Goal: Task Accomplishment & Management: Complete application form

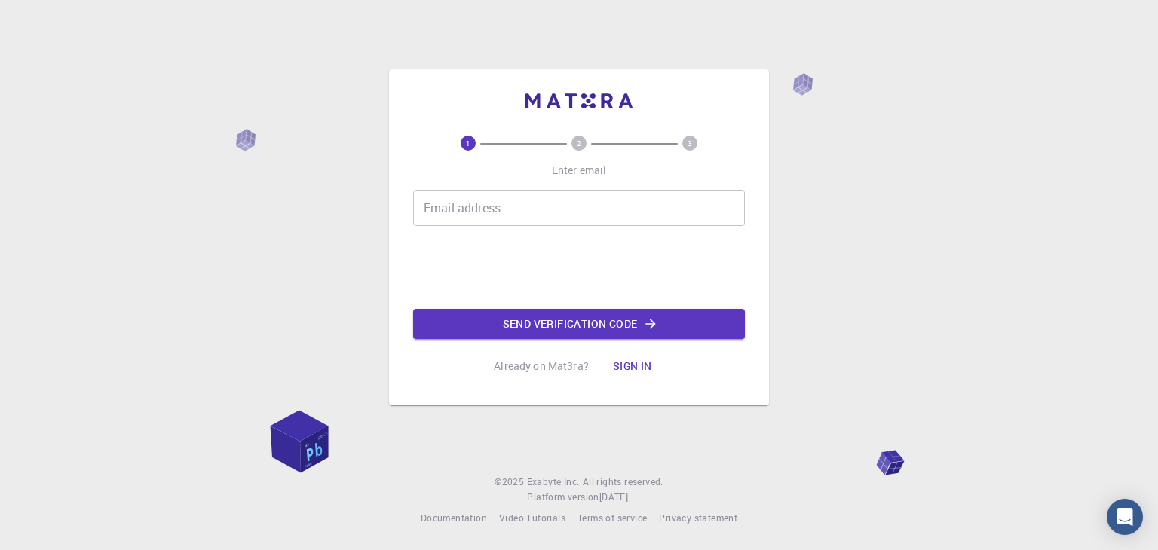
click at [516, 191] on input "Email address" at bounding box center [579, 208] width 332 height 36
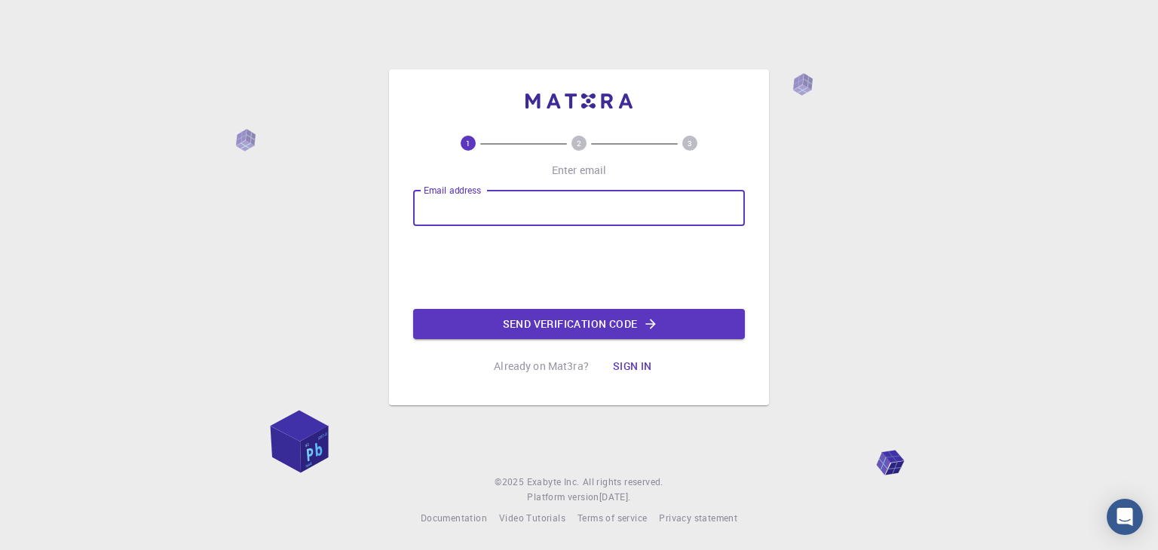
type input "[EMAIL_ADDRESS][DOMAIN_NAME]"
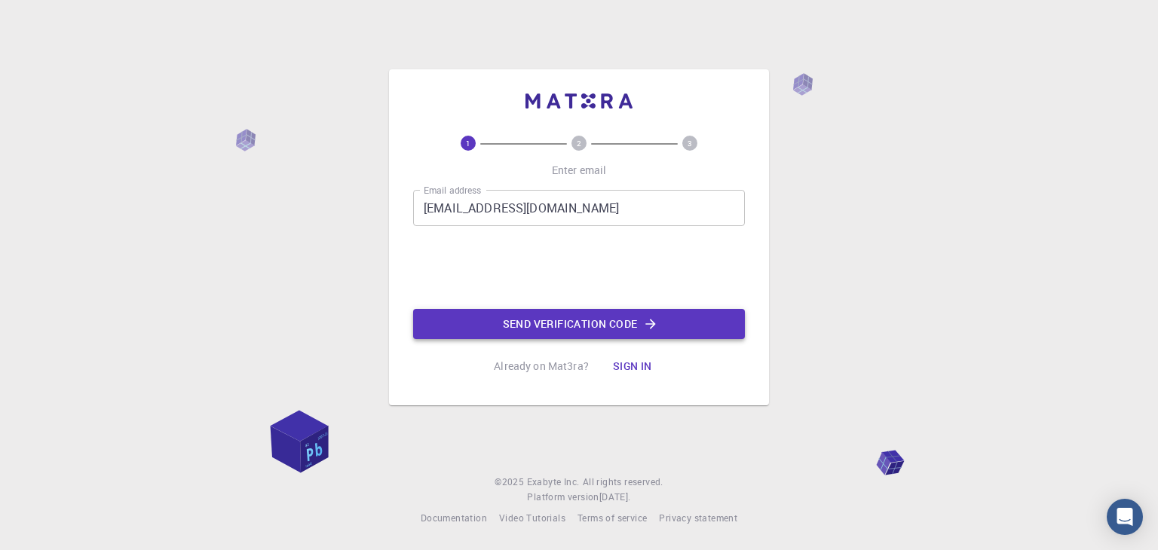
click at [655, 327] on icon "button" at bounding box center [650, 324] width 15 height 15
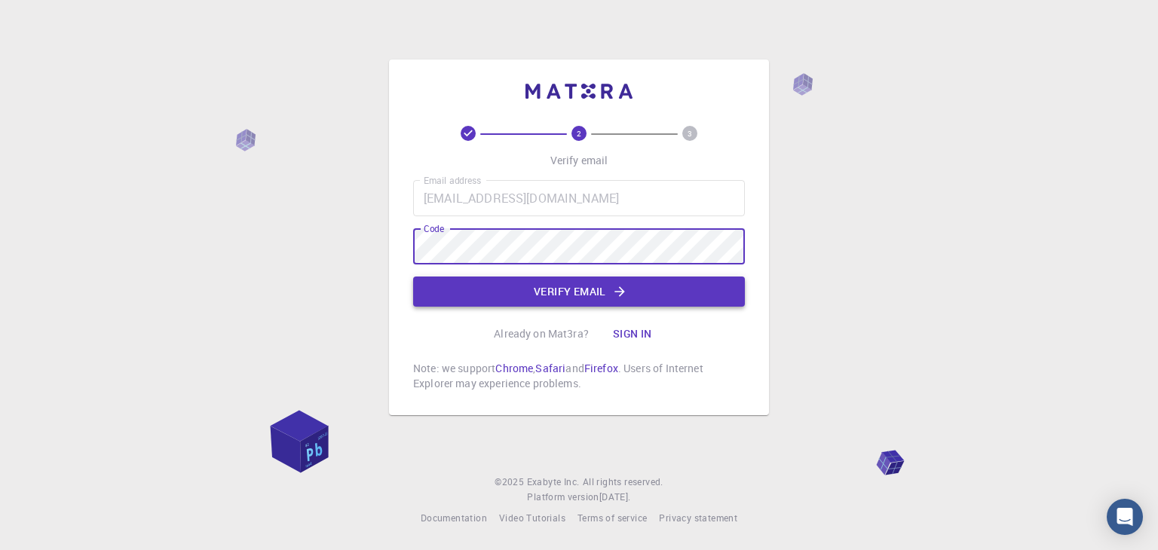
click at [567, 290] on button "Verify email" at bounding box center [579, 292] width 332 height 30
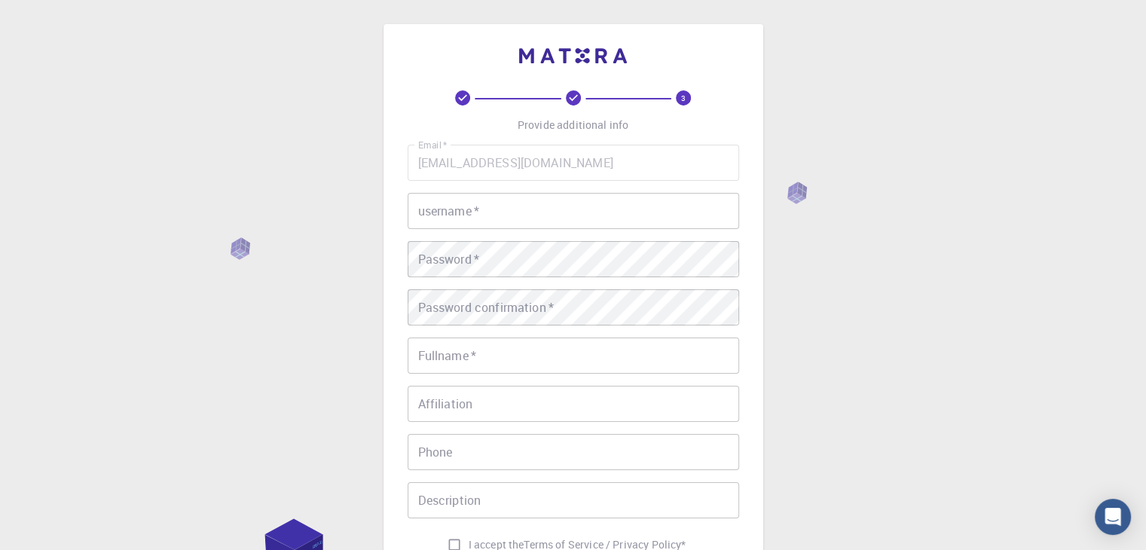
click at [526, 226] on input "username   *" at bounding box center [574, 211] width 332 height 36
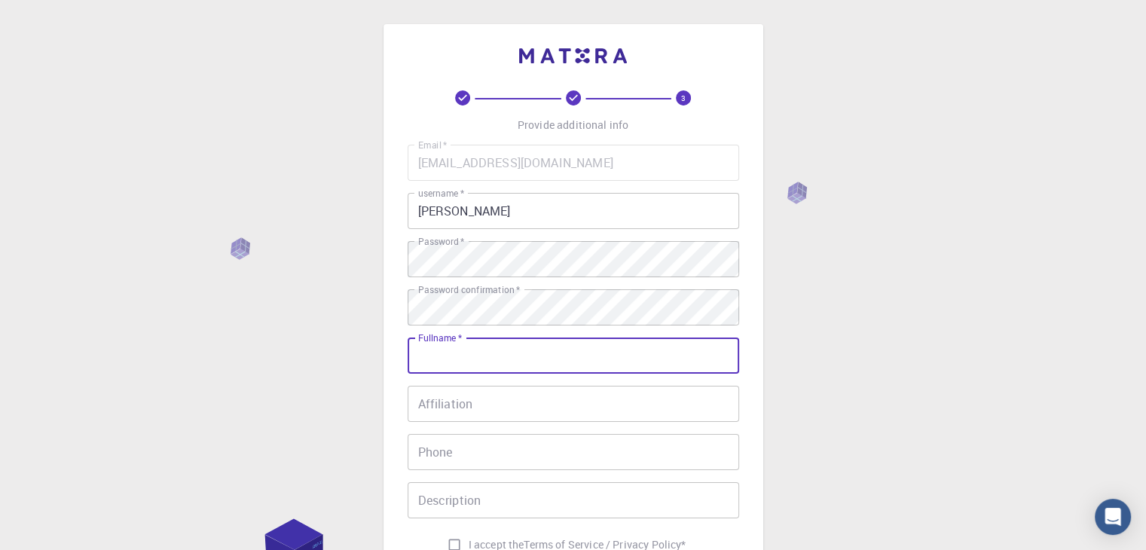
click at [461, 363] on input "Fullname   *" at bounding box center [574, 356] width 332 height 36
click at [474, 212] on input "[PERSON_NAME]" at bounding box center [574, 211] width 332 height 36
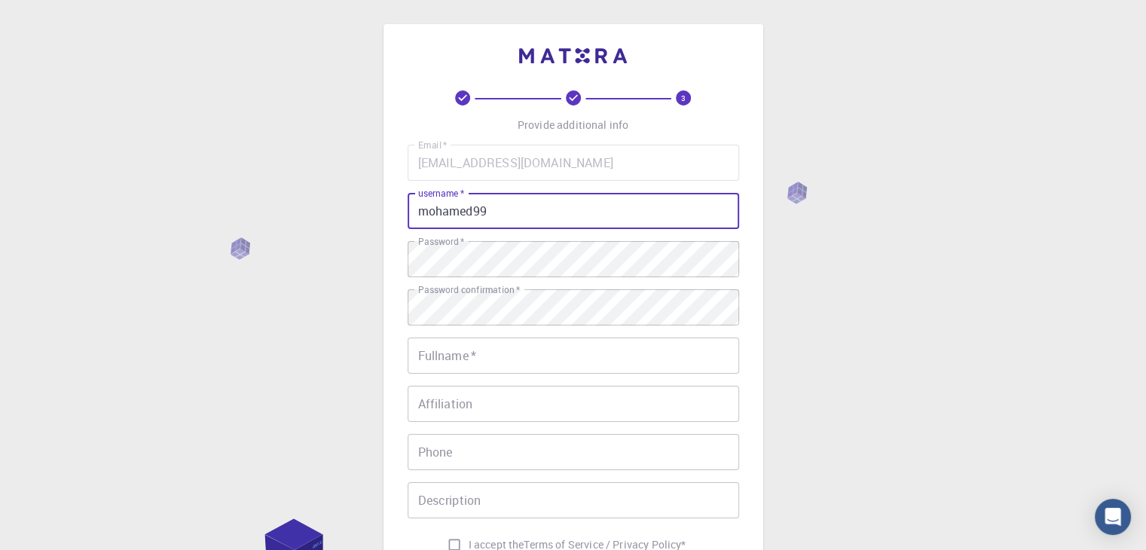
type input "mohamed99"
click at [444, 360] on input "Fullname   *" at bounding box center [574, 356] width 332 height 36
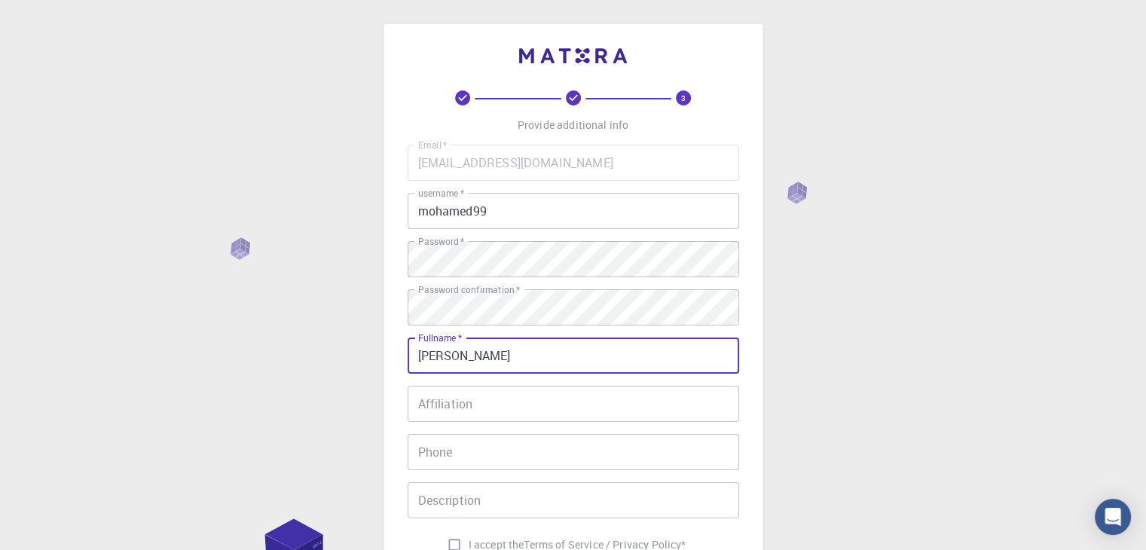
type input "[PERSON_NAME]"
click at [481, 407] on input "Affiliation" at bounding box center [574, 404] width 332 height 36
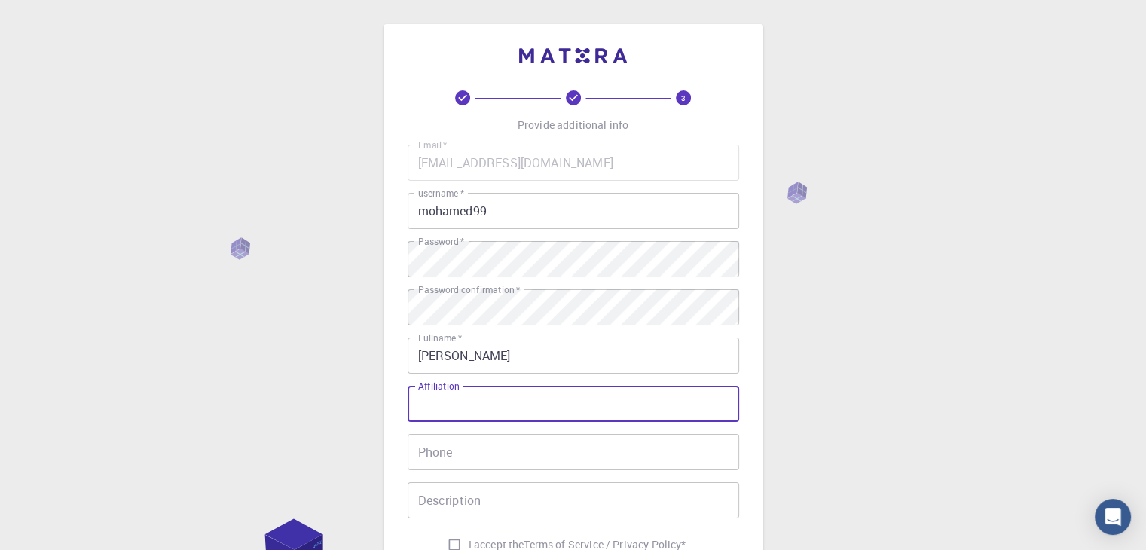
click at [481, 407] on input "Affiliation" at bounding box center [574, 404] width 332 height 36
type input "[PERSON_NAME]"
click at [464, 441] on input "Phone" at bounding box center [574, 452] width 332 height 36
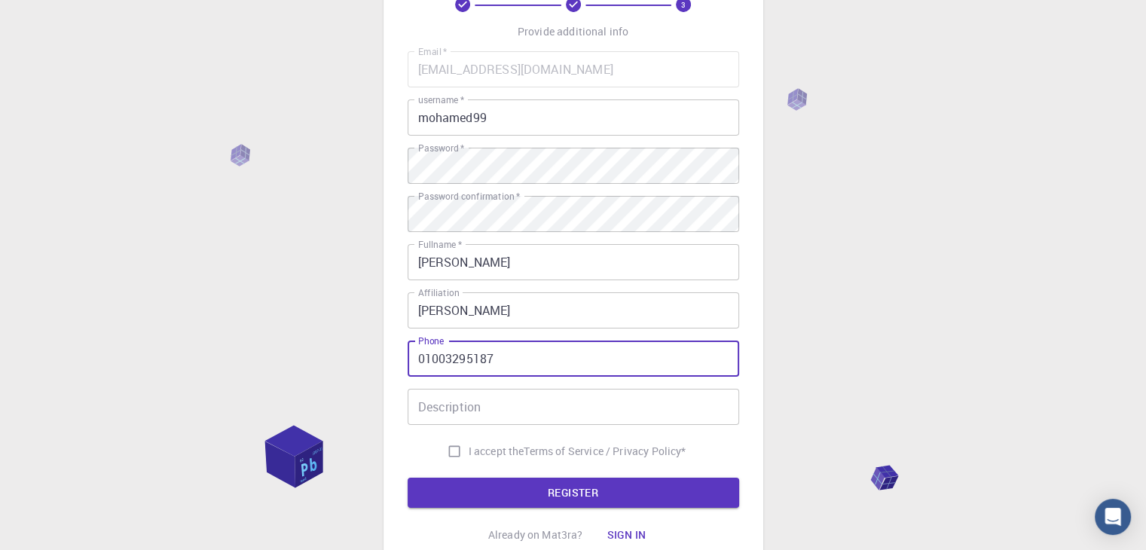
scroll to position [100, 0]
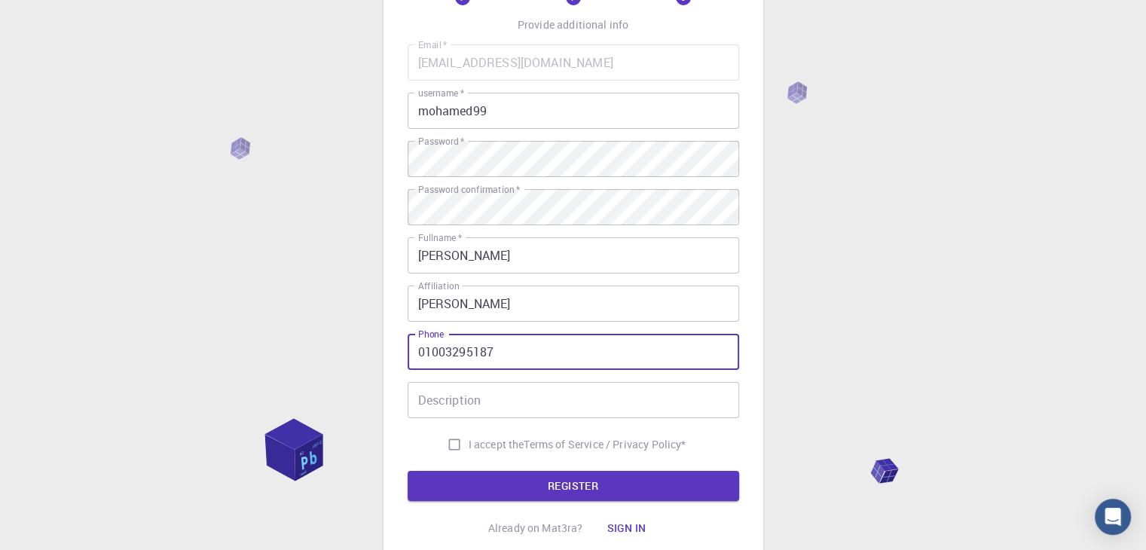
type input "01003295187"
click at [452, 444] on input "I accept the Terms of Service / Privacy Policy *" at bounding box center [454, 444] width 29 height 29
checkbox input "true"
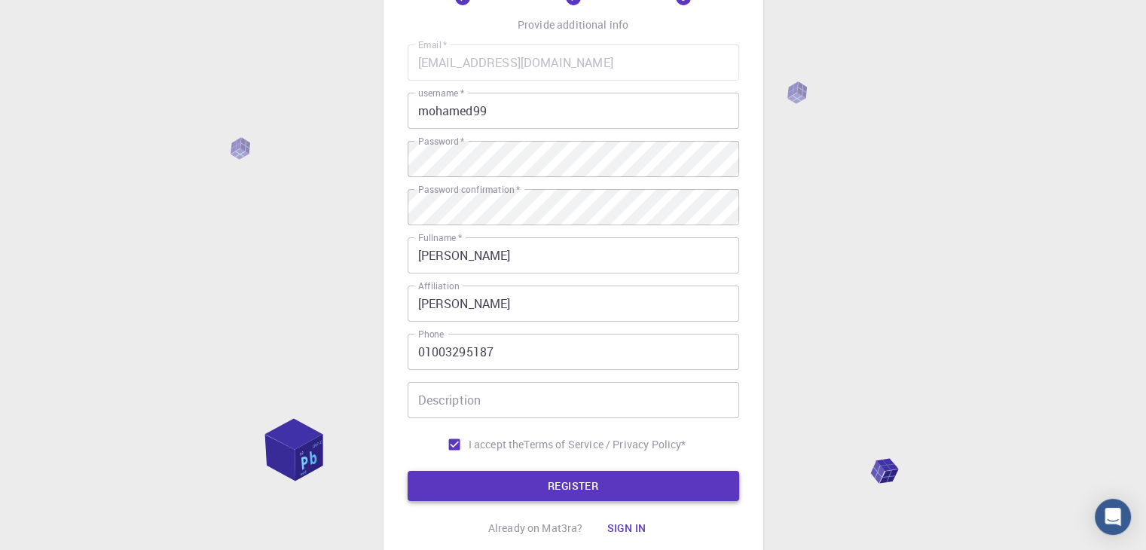
click at [491, 480] on button "REGISTER" at bounding box center [574, 486] width 332 height 30
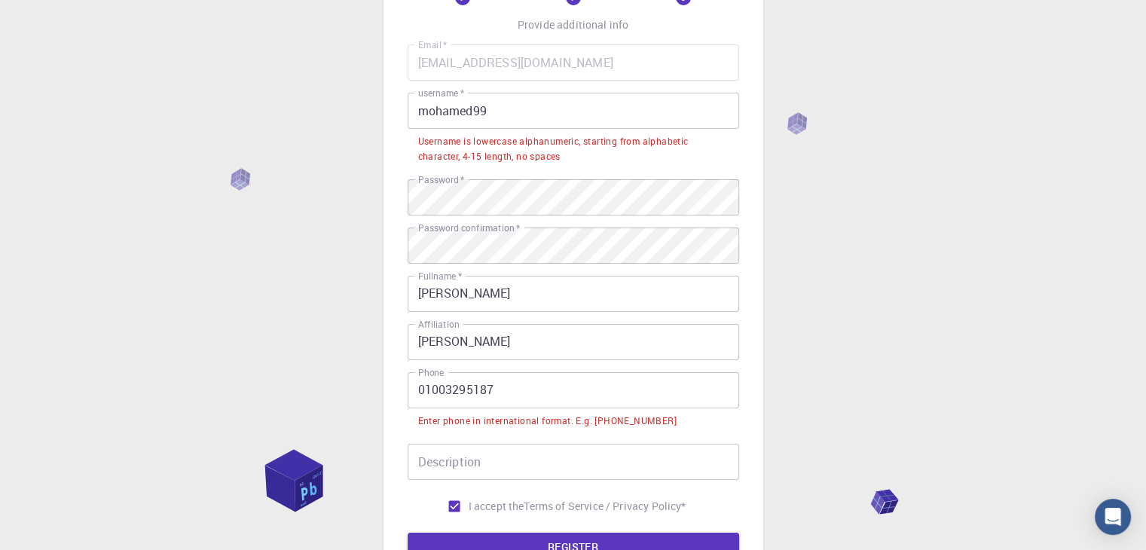
click at [413, 392] on input "01003295187" at bounding box center [574, 390] width 332 height 36
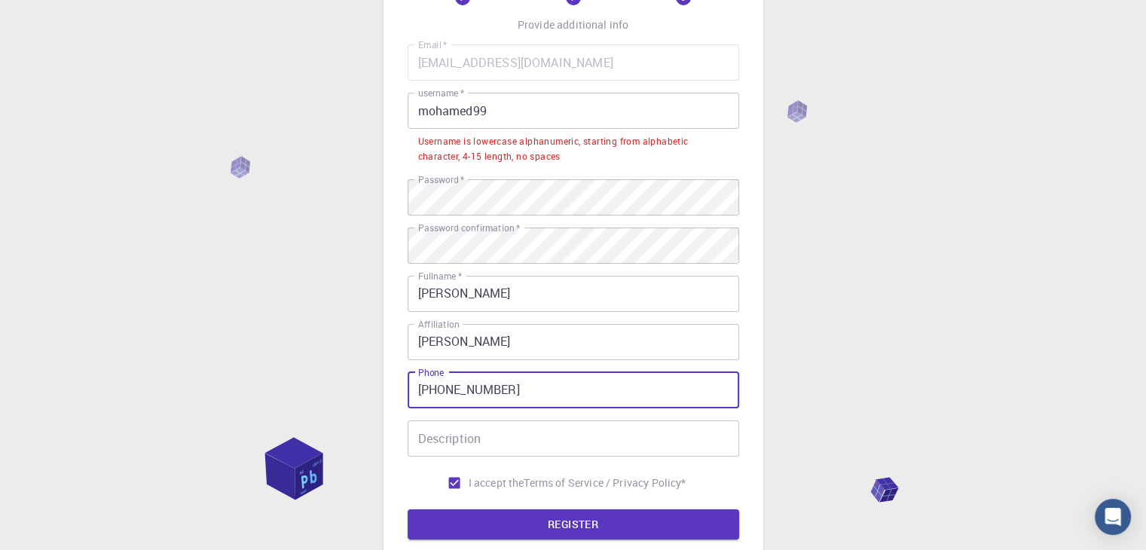
type input "[PHONE_NUMBER]"
click at [523, 112] on input "mohamed99" at bounding box center [574, 111] width 332 height 36
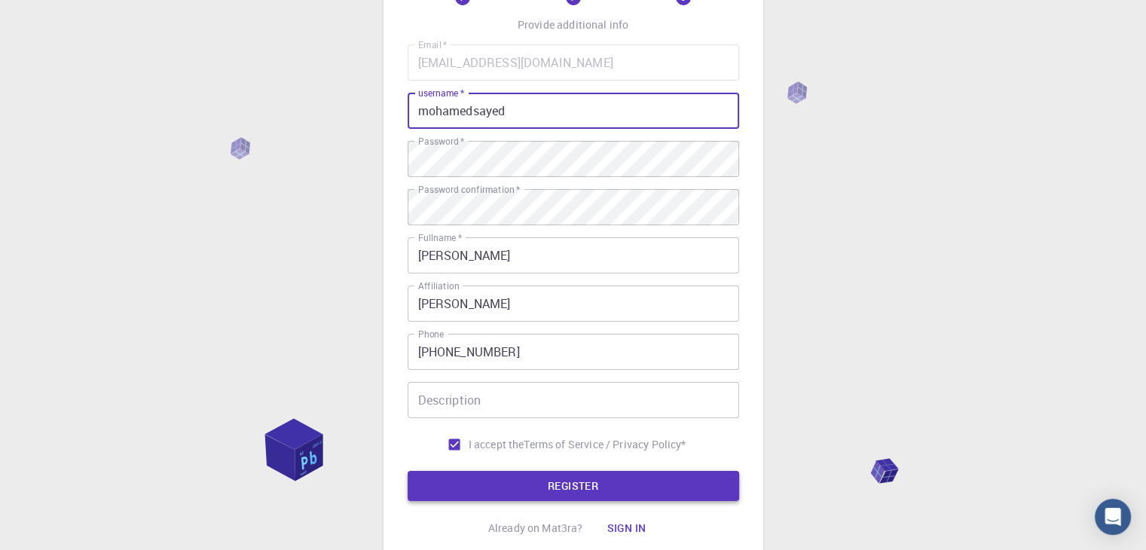
type input "mohamedsayed"
click at [477, 480] on button "REGISTER" at bounding box center [574, 486] width 332 height 30
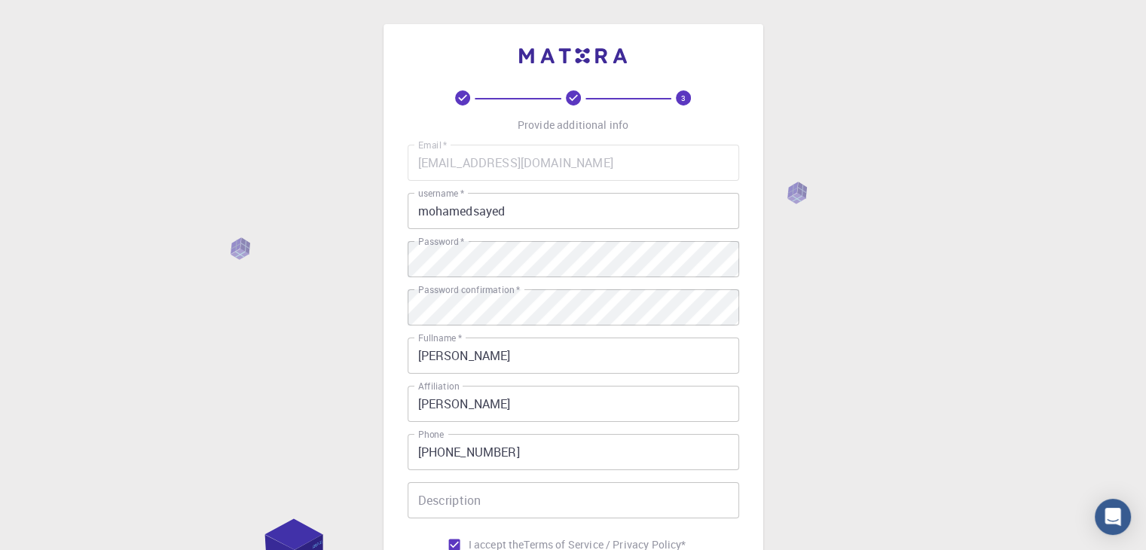
scroll to position [217, 0]
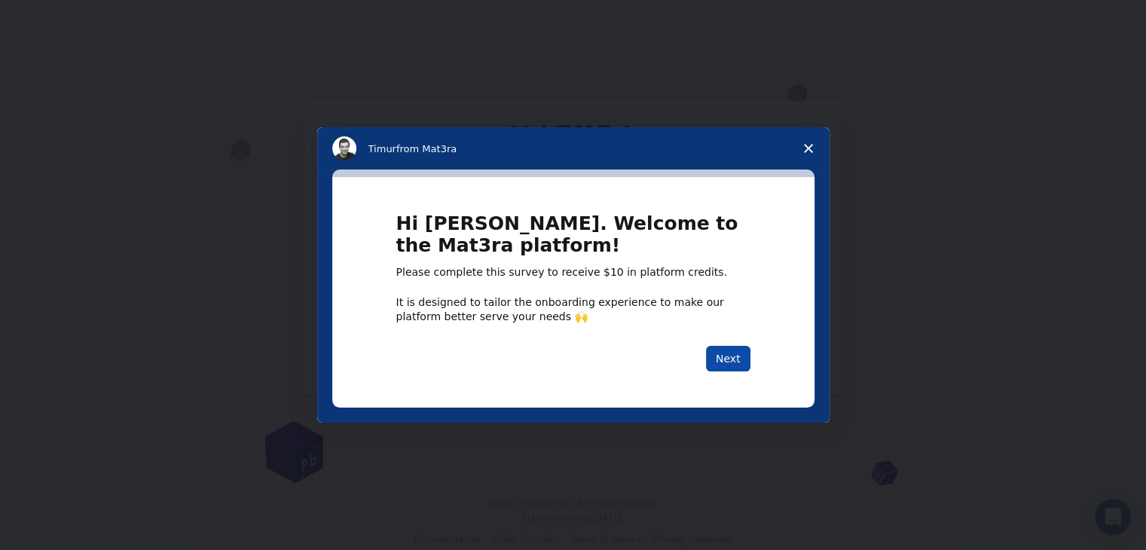
click at [727, 355] on button "Next" at bounding box center [728, 359] width 44 height 26
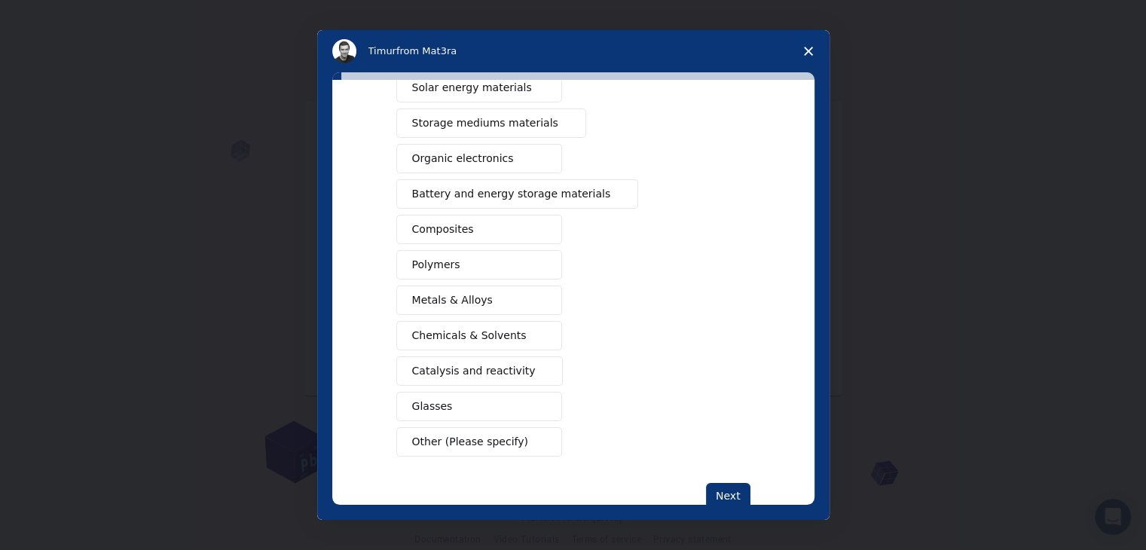
scroll to position [173, 0]
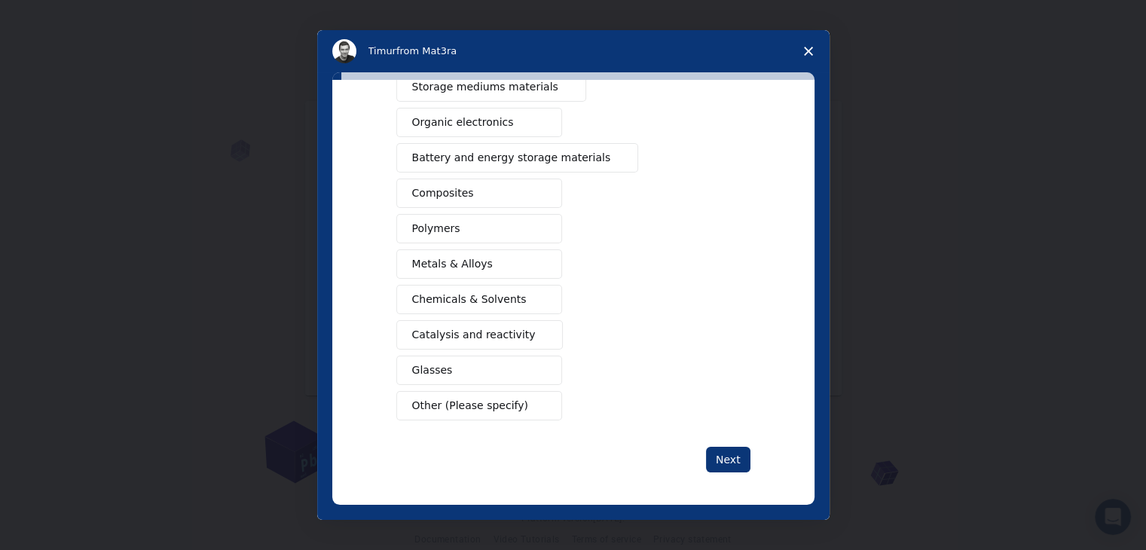
click at [534, 294] on span "Intercom messenger" at bounding box center [540, 300] width 12 height 12
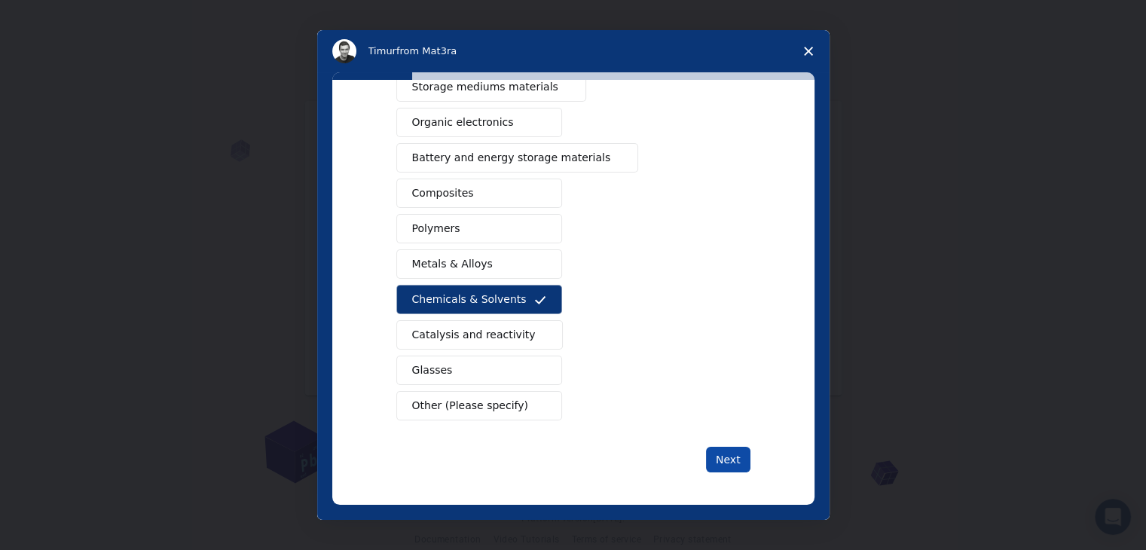
click at [730, 459] on button "Next" at bounding box center [728, 460] width 44 height 26
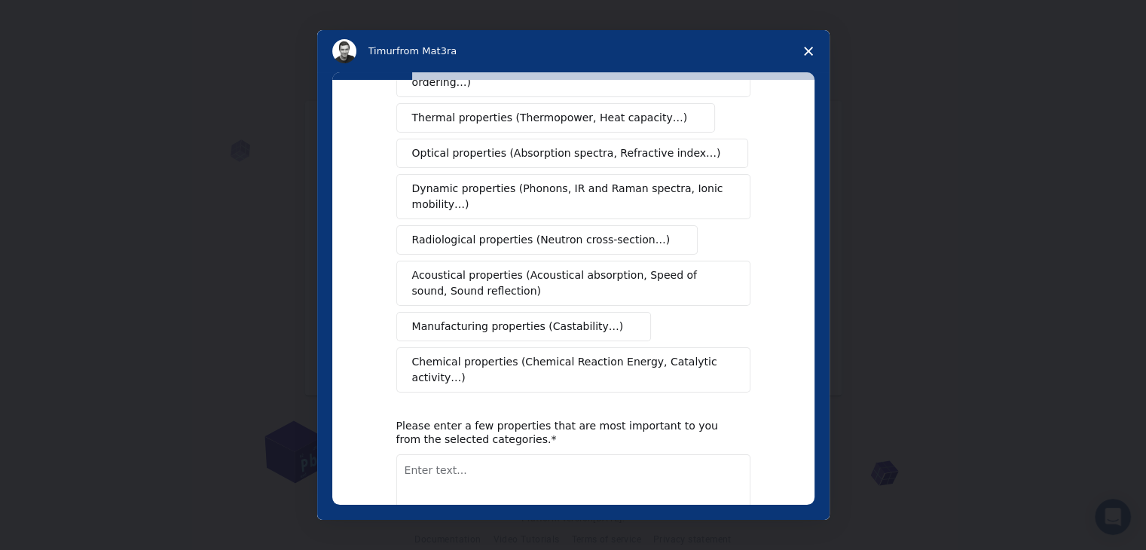
scroll to position [252, 0]
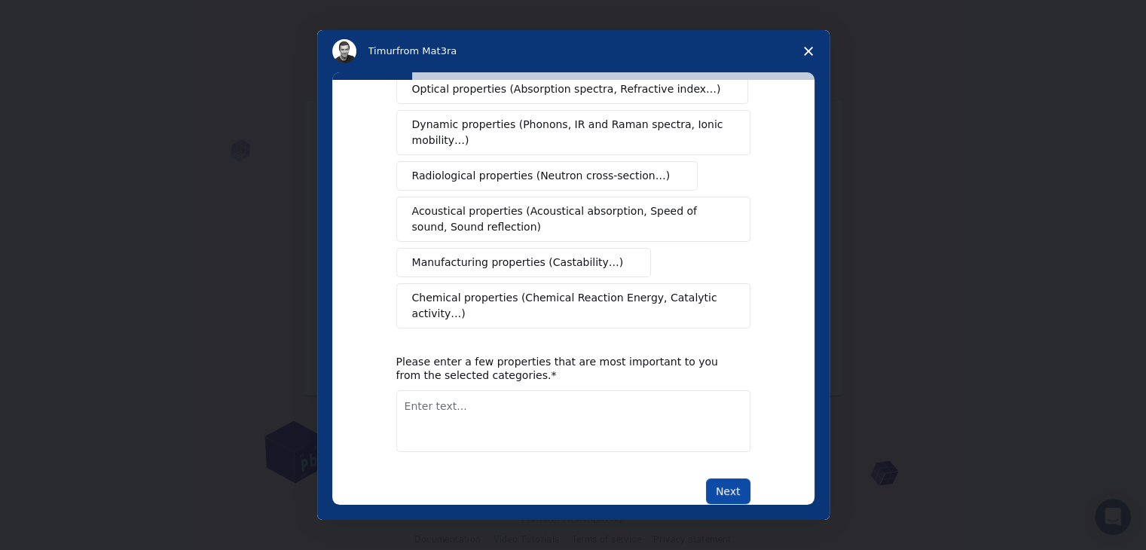
click at [718, 479] on button "Next" at bounding box center [728, 492] width 44 height 26
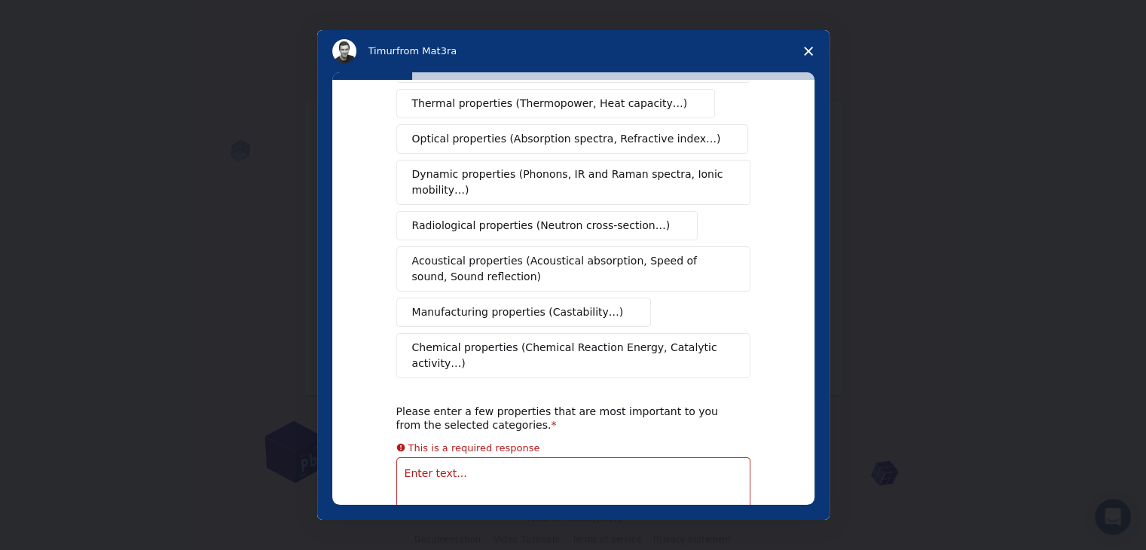
scroll to position [222, 0]
click at [485, 338] on span "Chemical properties (Chemical Reaction Energy, Catalytic activity…)" at bounding box center [568, 354] width 312 height 32
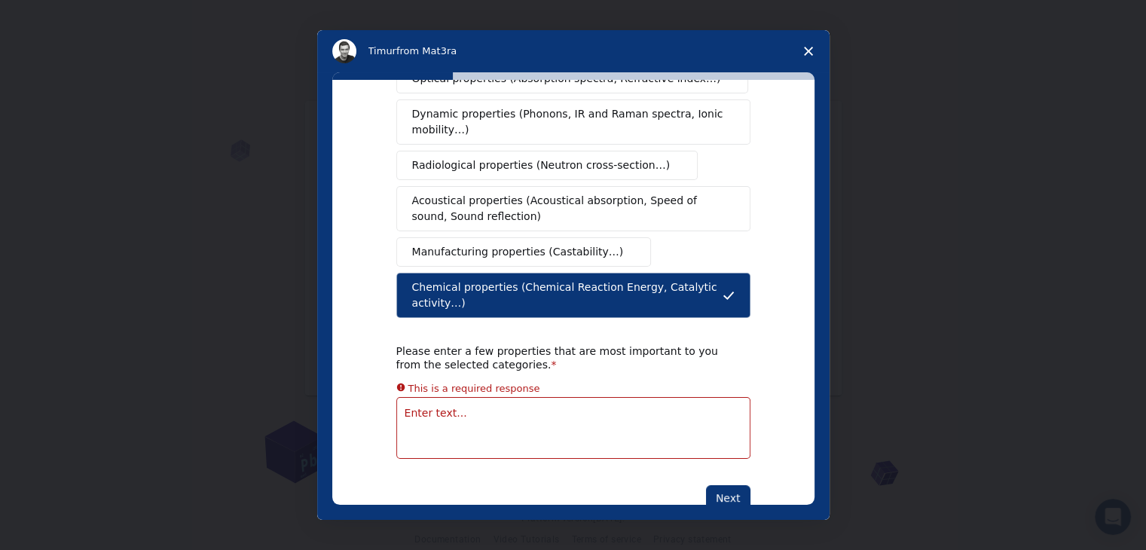
scroll to position [270, 0]
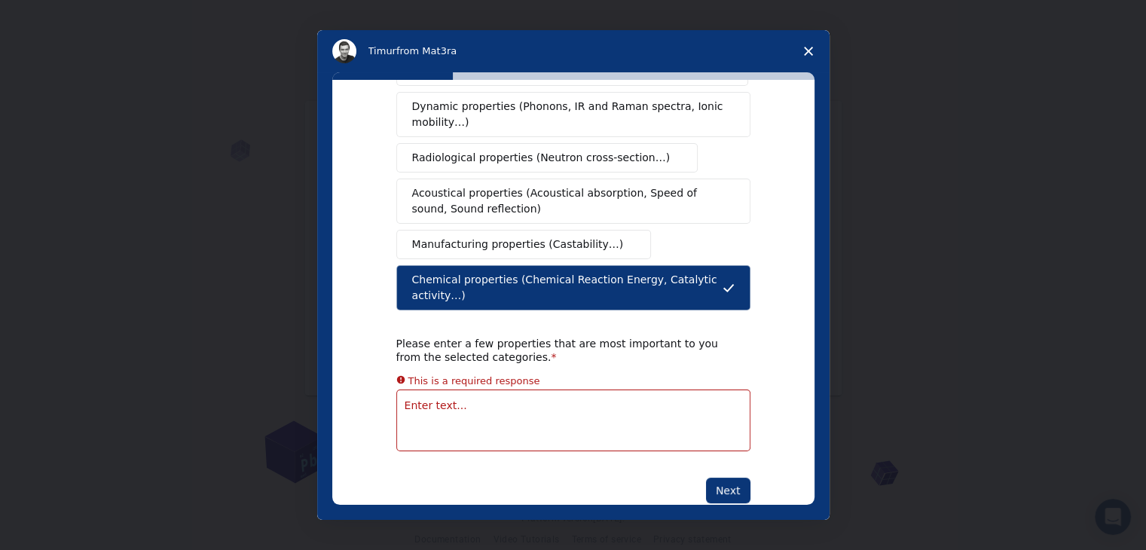
click at [642, 390] on textarea "Enter text..." at bounding box center [573, 421] width 354 height 62
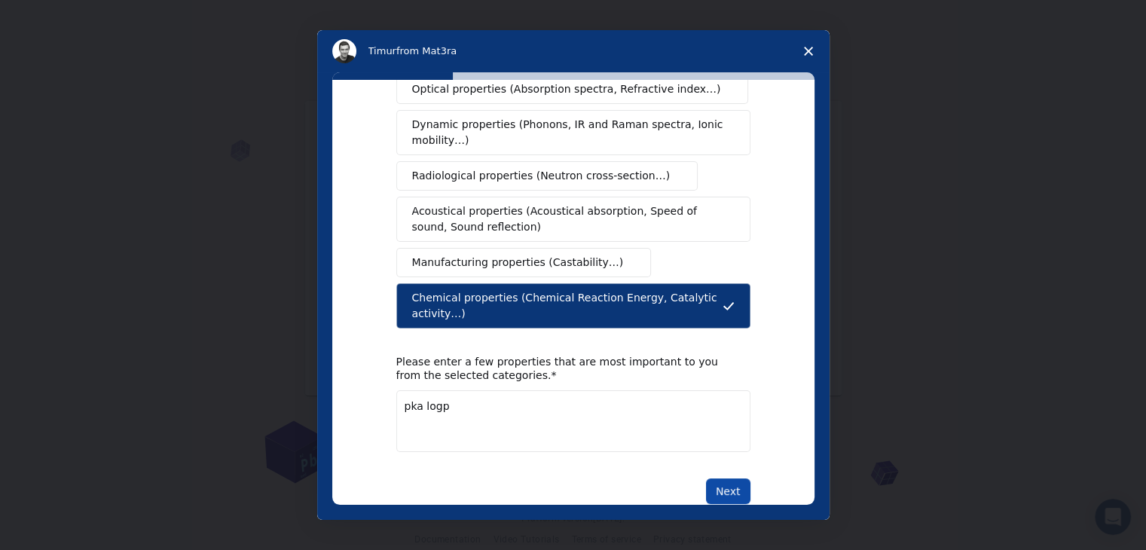
type textarea "pka logp"
click at [713, 479] on button "Next" at bounding box center [728, 492] width 44 height 26
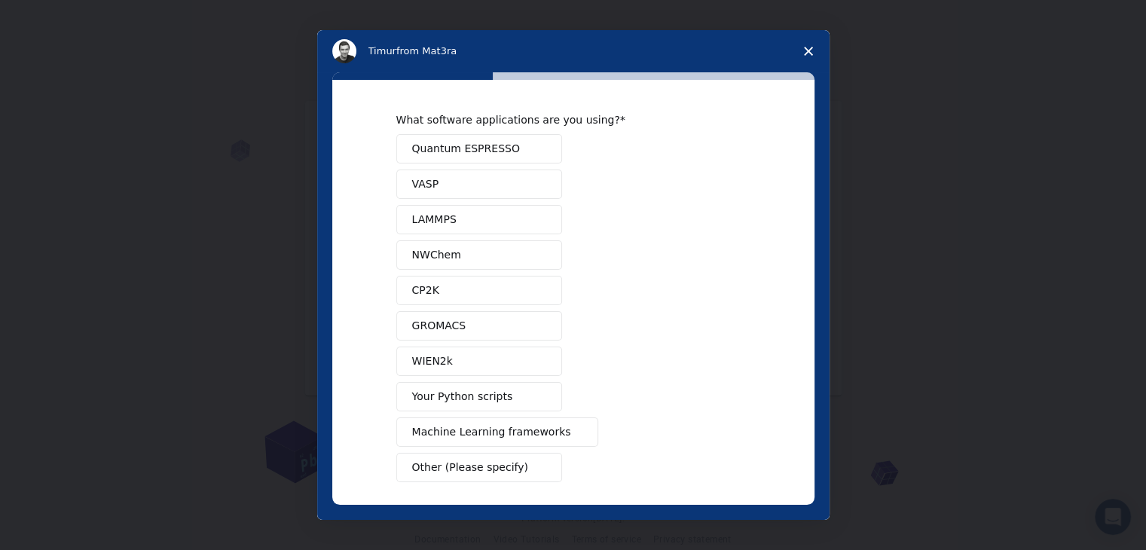
scroll to position [0, 0]
click at [526, 334] on button "GROMACS" at bounding box center [479, 328] width 166 height 29
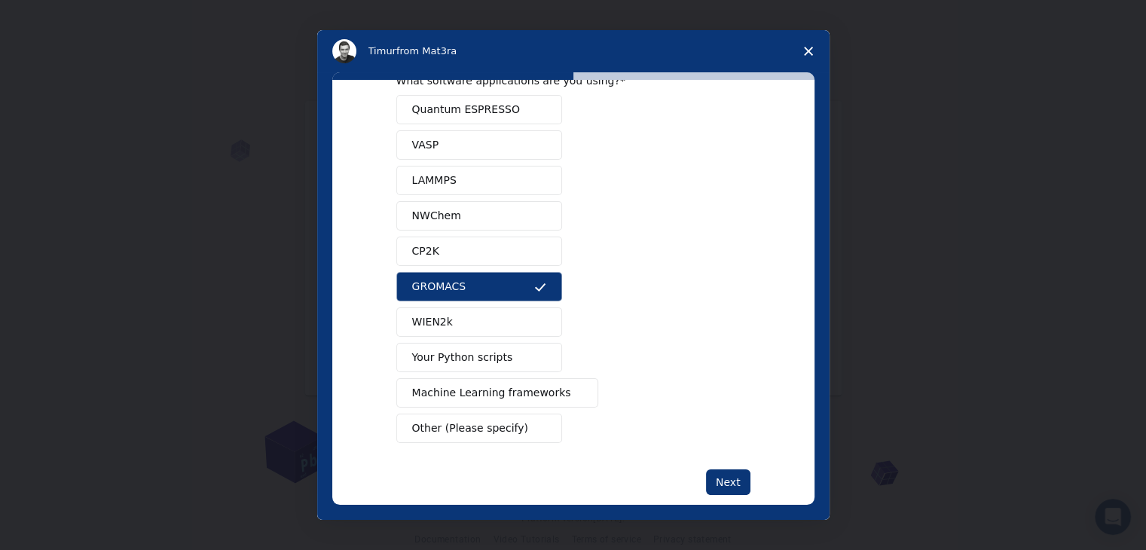
scroll to position [66, 0]
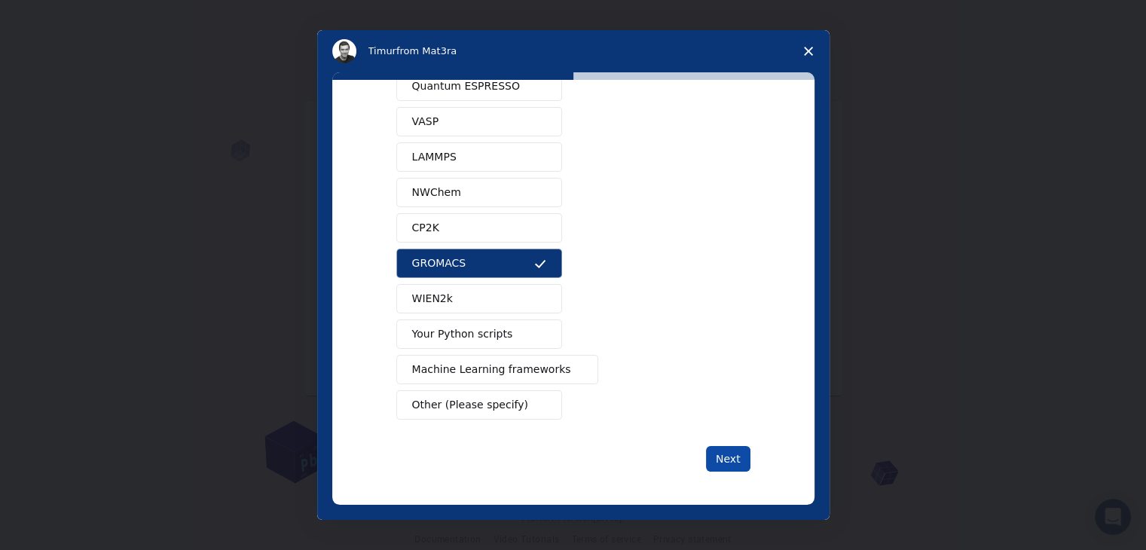
click at [735, 450] on button "Next" at bounding box center [728, 459] width 44 height 26
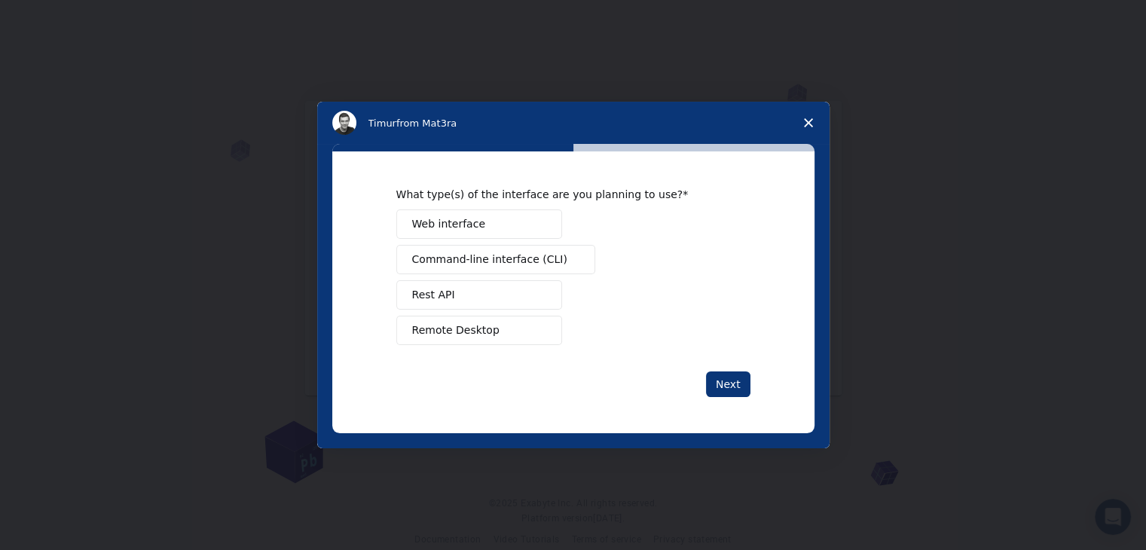
click at [519, 222] on button "Web interface" at bounding box center [479, 224] width 166 height 29
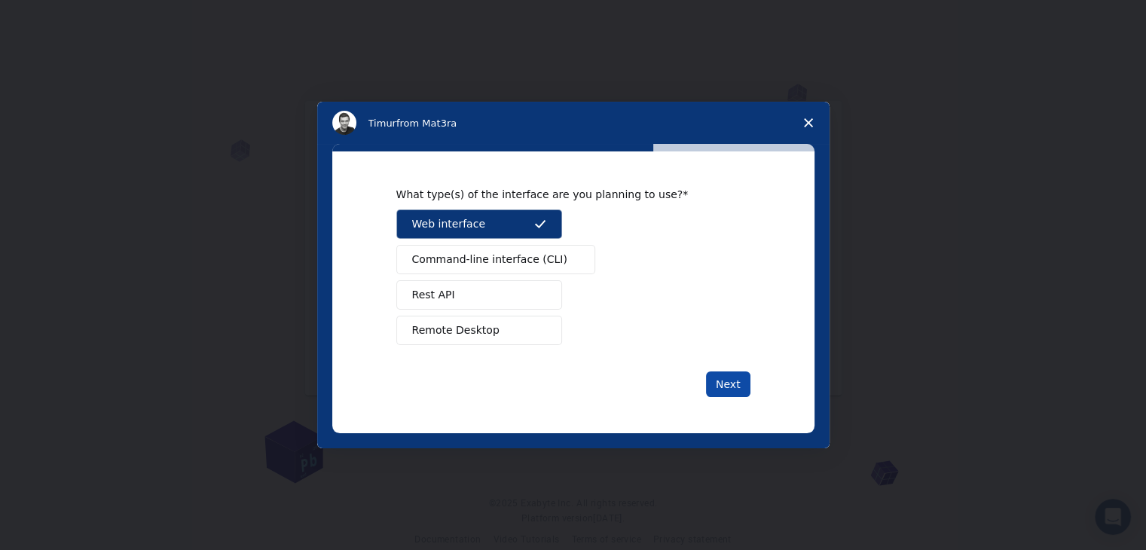
click at [736, 390] on button "Next" at bounding box center [728, 385] width 44 height 26
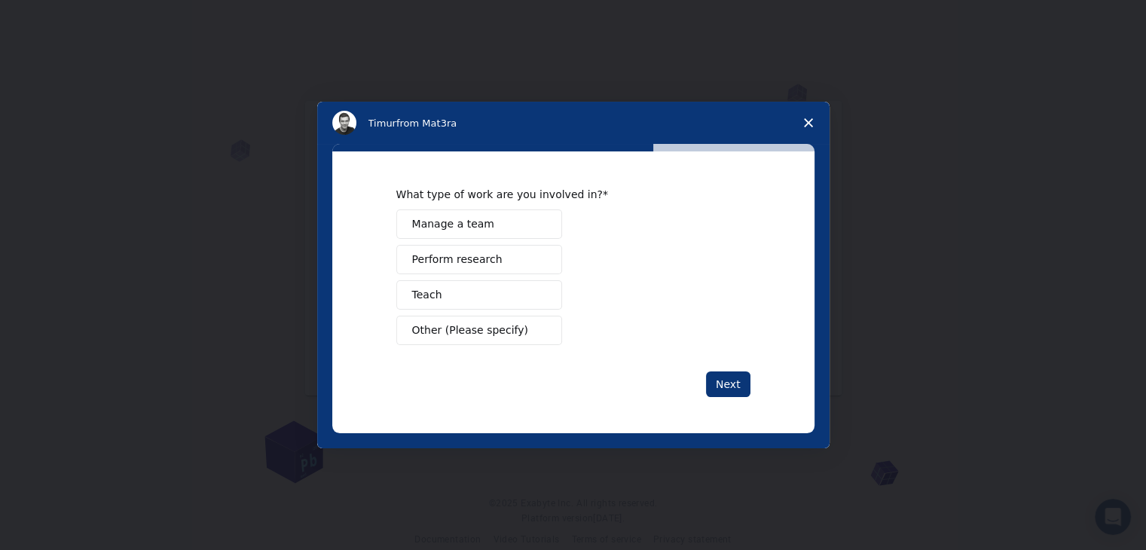
click at [490, 289] on button "Teach" at bounding box center [479, 294] width 166 height 29
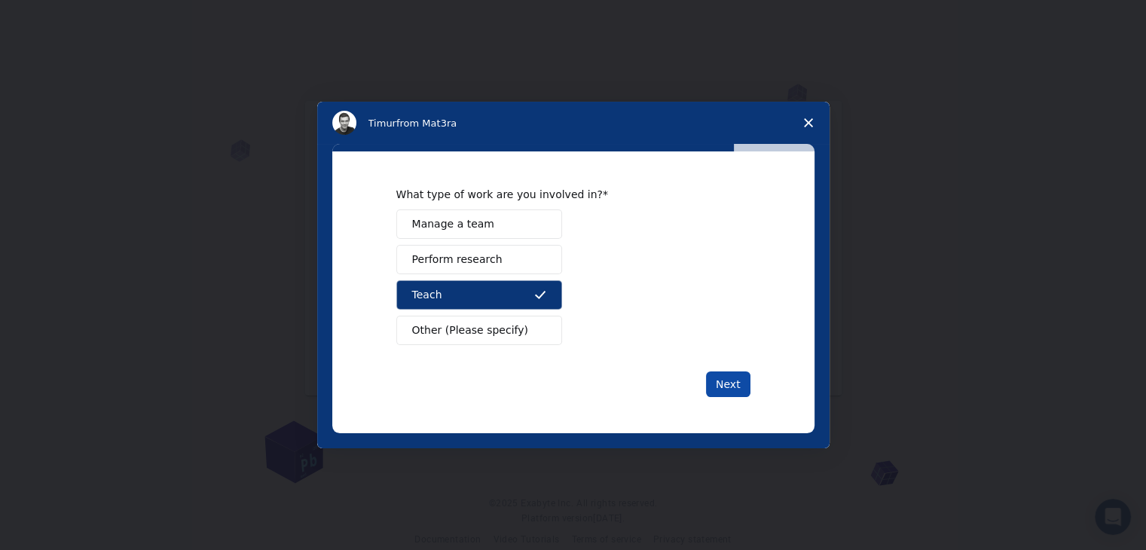
click at [733, 384] on button "Next" at bounding box center [728, 385] width 44 height 26
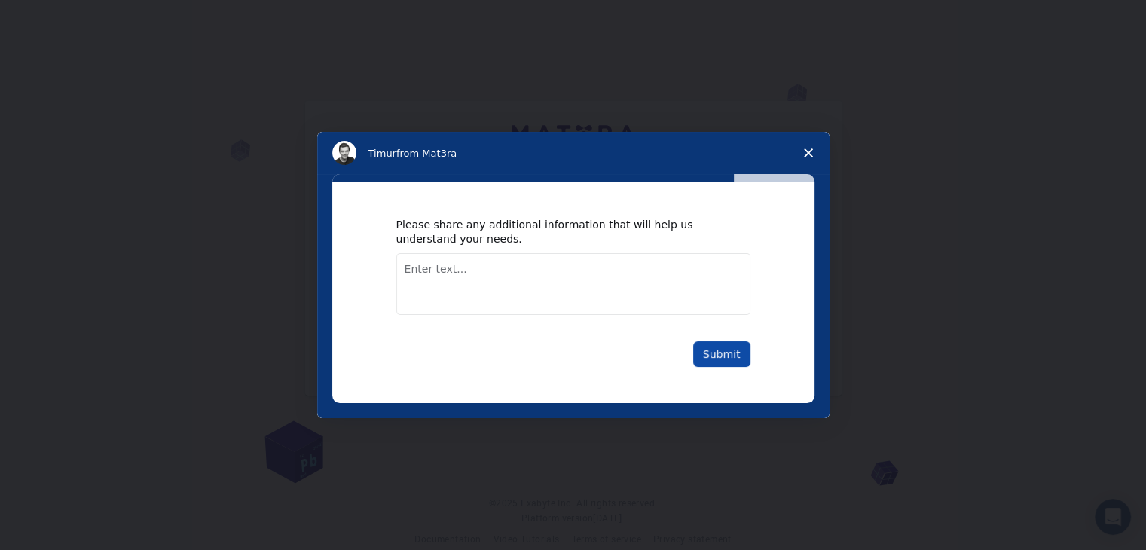
click at [706, 344] on button "Submit" at bounding box center [721, 354] width 57 height 26
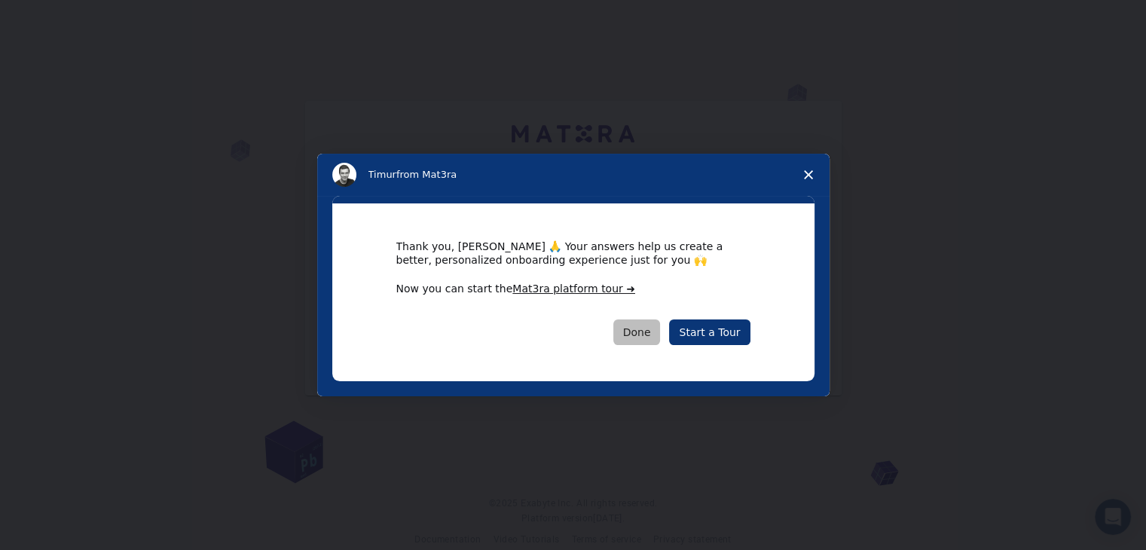
click at [641, 329] on button "Done" at bounding box center [637, 333] width 47 height 26
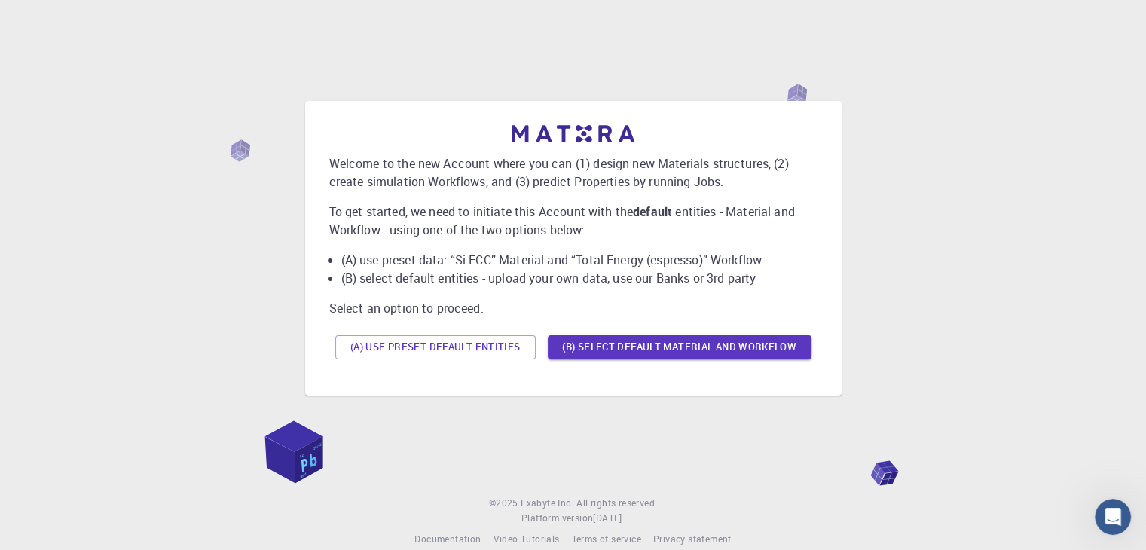
scroll to position [21, 0]
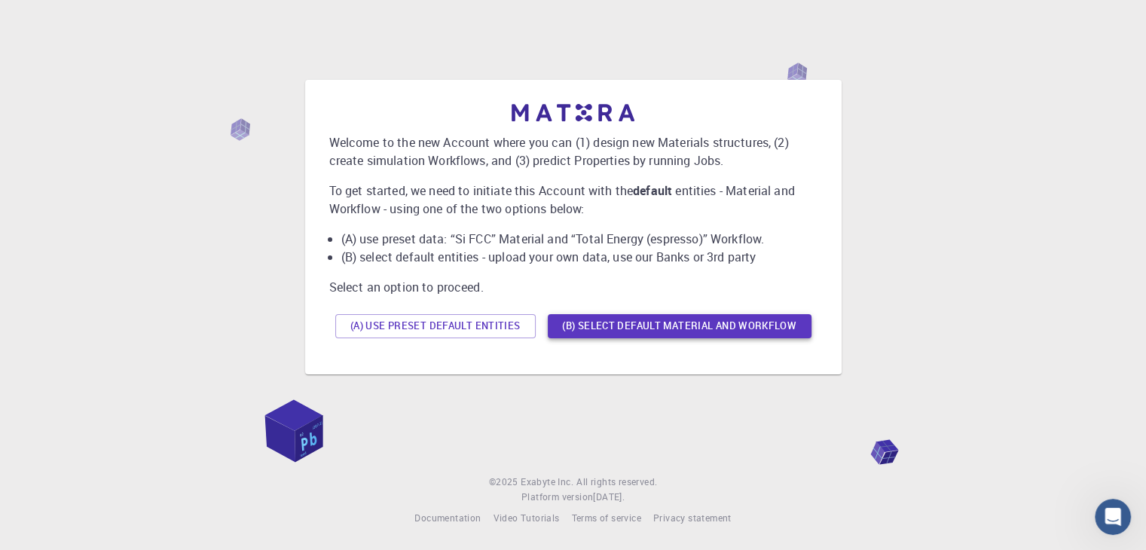
click at [603, 320] on button "(B) Select default material and workflow" at bounding box center [680, 326] width 264 height 24
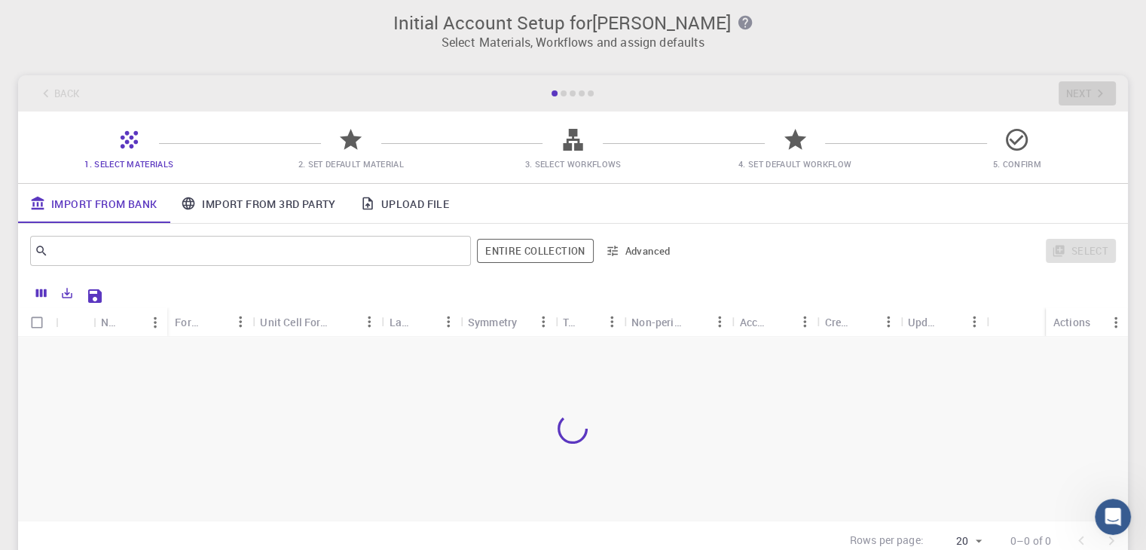
scroll to position [0, 0]
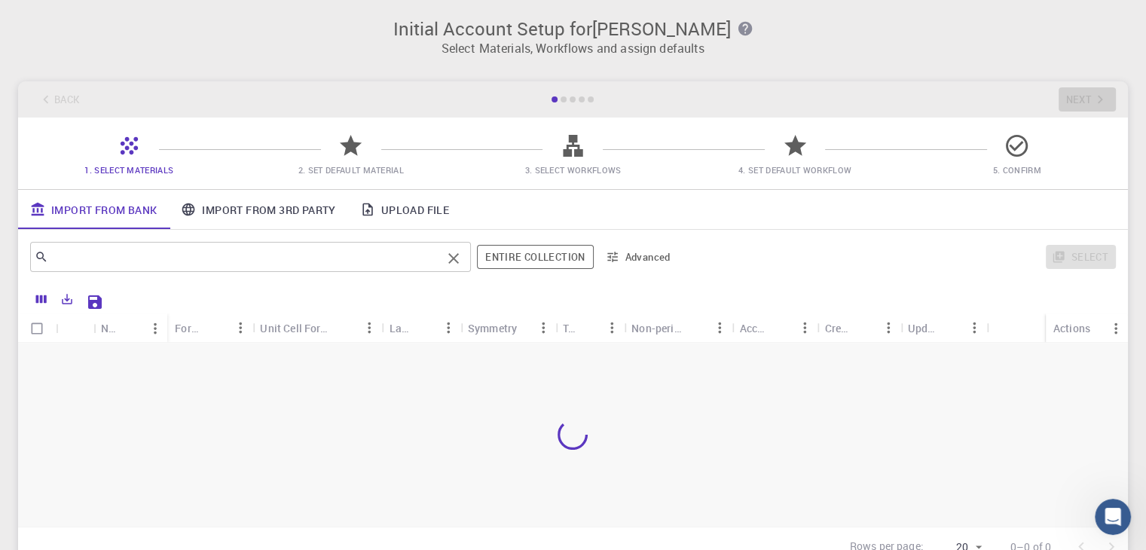
click at [396, 257] on input "text" at bounding box center [244, 256] width 393 height 21
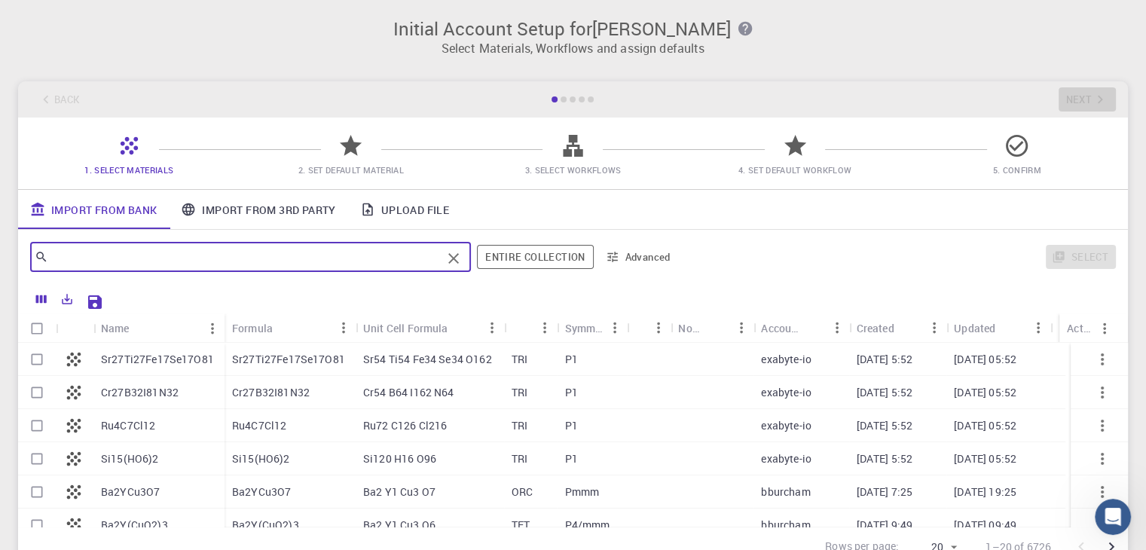
paste input "ClC1=CC=C(C=C1)C1=CSC2=C1C(=O)NC=N2"
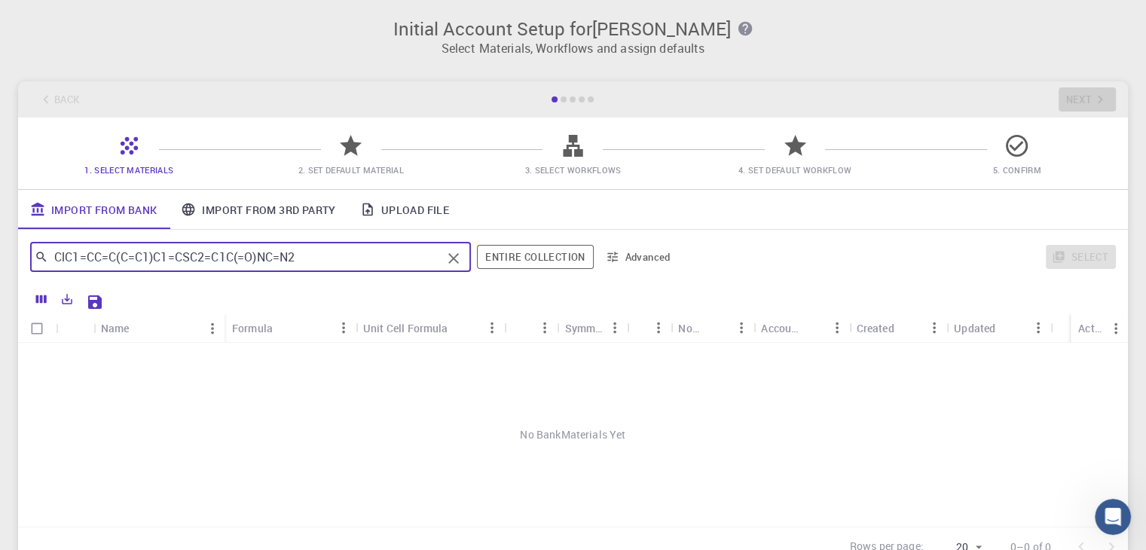
type input "ClC1=CC=C(C=C1)C1=CSC2=C1C(=O)NC=N2"
